Goal: Navigation & Orientation: Find specific page/section

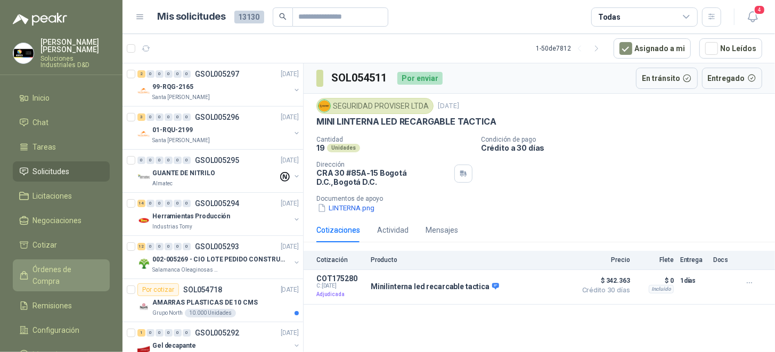
click at [63, 264] on span "Órdenes de Compra" at bounding box center [66, 275] width 67 height 23
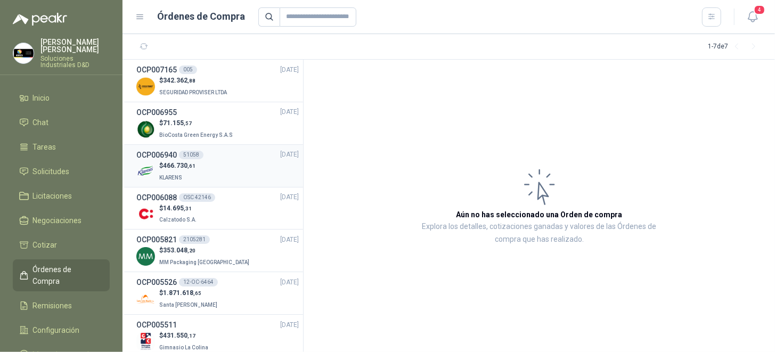
scroll to position [18, 0]
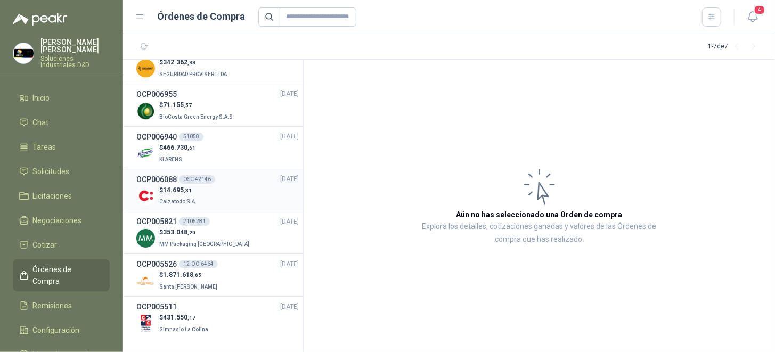
click at [236, 189] on div "$ 14.695 ,31 Calzatodo S.A." at bounding box center [217, 196] width 162 height 22
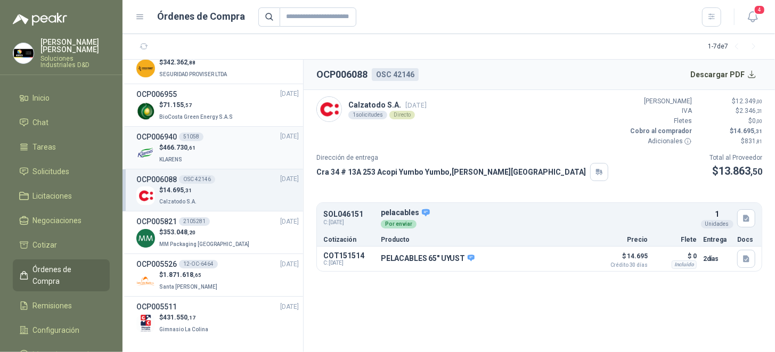
click at [227, 150] on div "$ 466.730 ,61 KLARENS" at bounding box center [217, 154] width 162 height 22
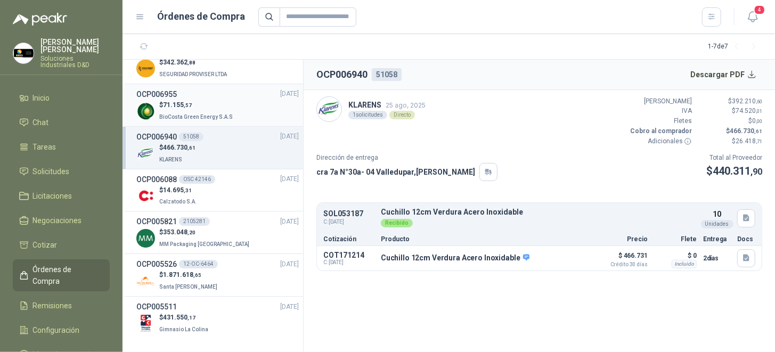
click at [201, 108] on p "$ 71.155 ,57" at bounding box center [197, 105] width 76 height 10
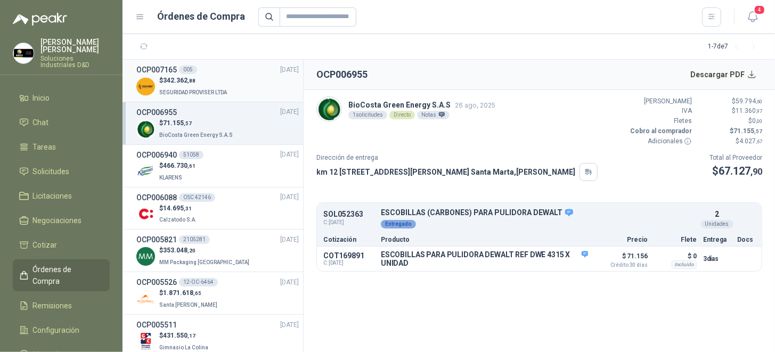
click at [243, 84] on div "$ 342.362 ,88 SEGURIDAD PROVISER LTDA" at bounding box center [217, 87] width 162 height 22
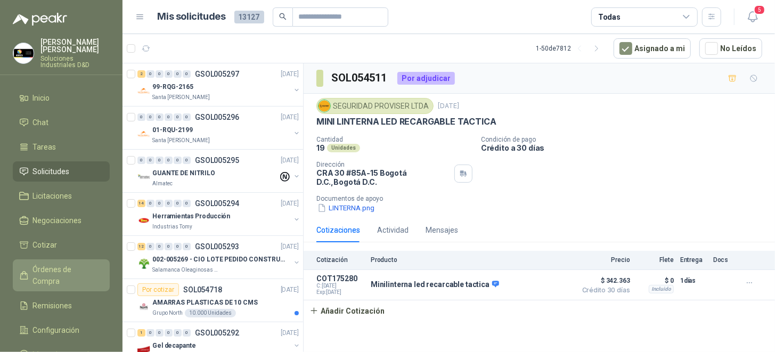
click at [62, 264] on span "Órdenes de Compra" at bounding box center [66, 275] width 67 height 23
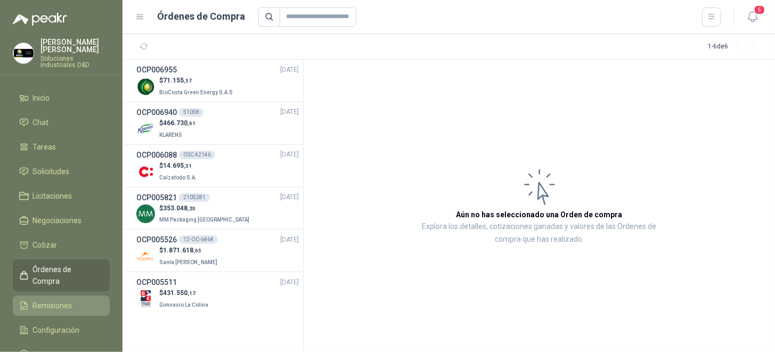
click at [62, 300] on span "Remisiones" at bounding box center [52, 306] width 39 height 12
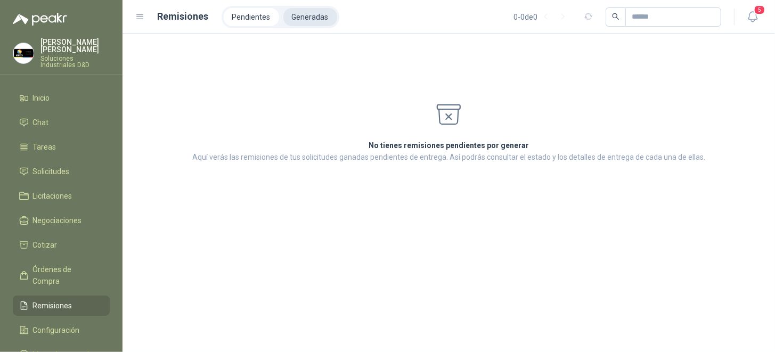
click at [298, 14] on li "Generadas" at bounding box center [310, 17] width 54 height 18
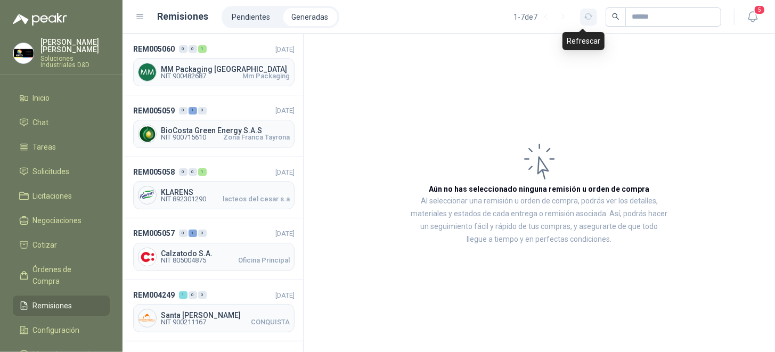
click at [585, 20] on icon "button" at bounding box center [588, 16] width 9 height 9
click at [140, 19] on icon at bounding box center [140, 17] width 10 height 10
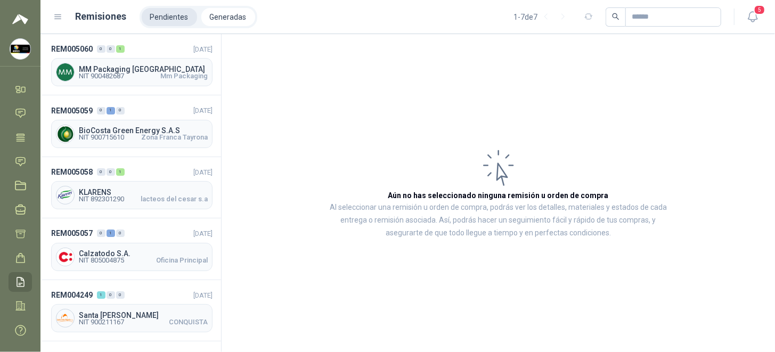
click at [161, 17] on li "Pendientes" at bounding box center [169, 17] width 55 height 18
